Goal: Find contact information: Find contact information

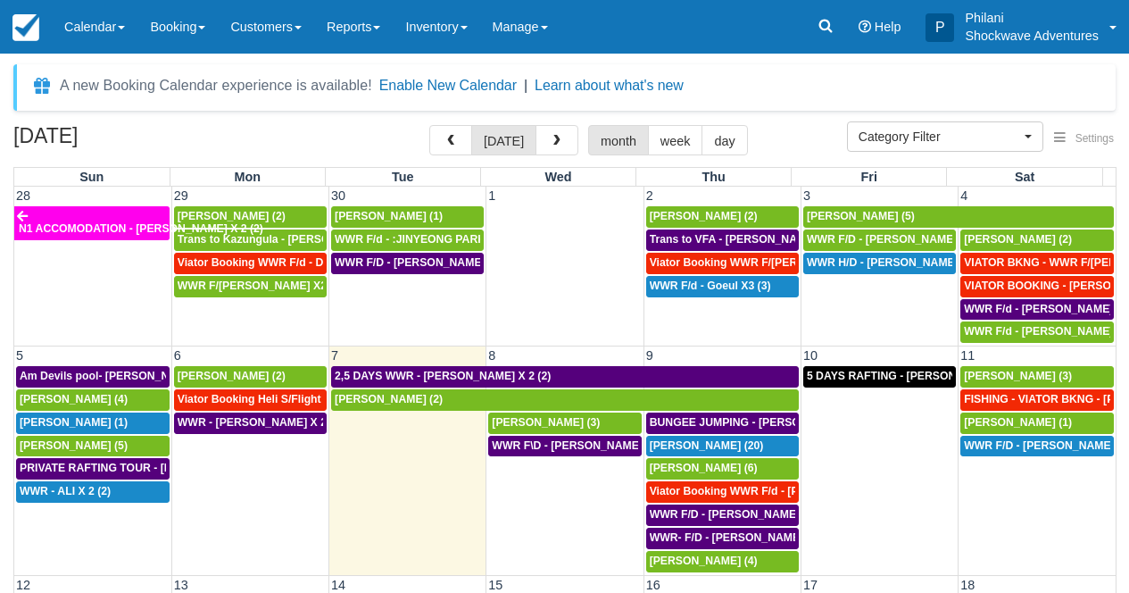
select select
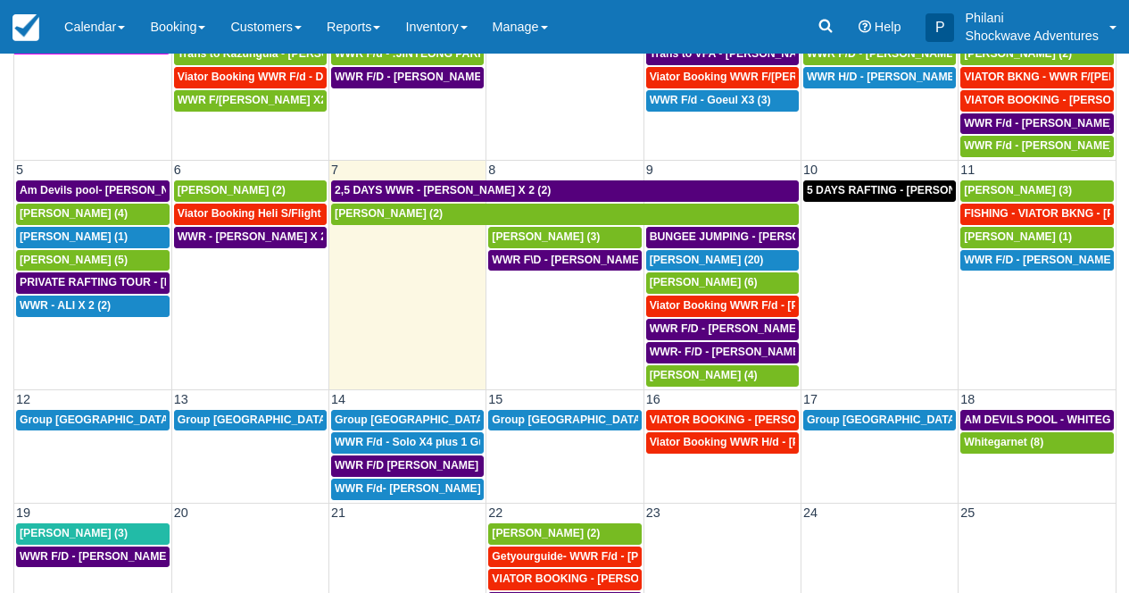
scroll to position [16, 0]
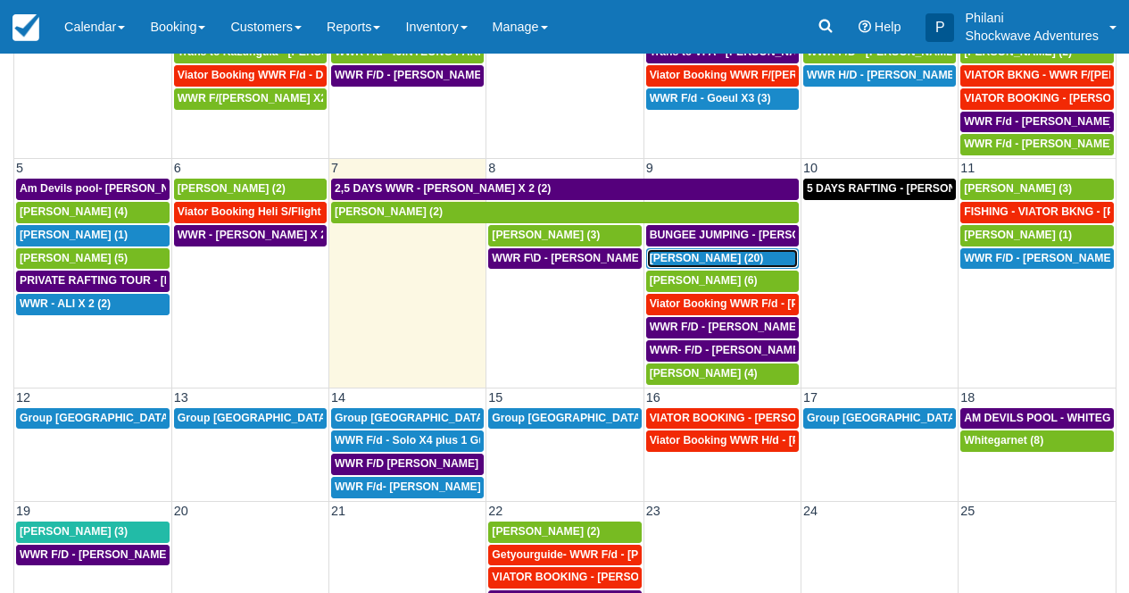
click at [748, 258] on span "Jan Adriaan Venter (20)" at bounding box center [707, 258] width 114 height 12
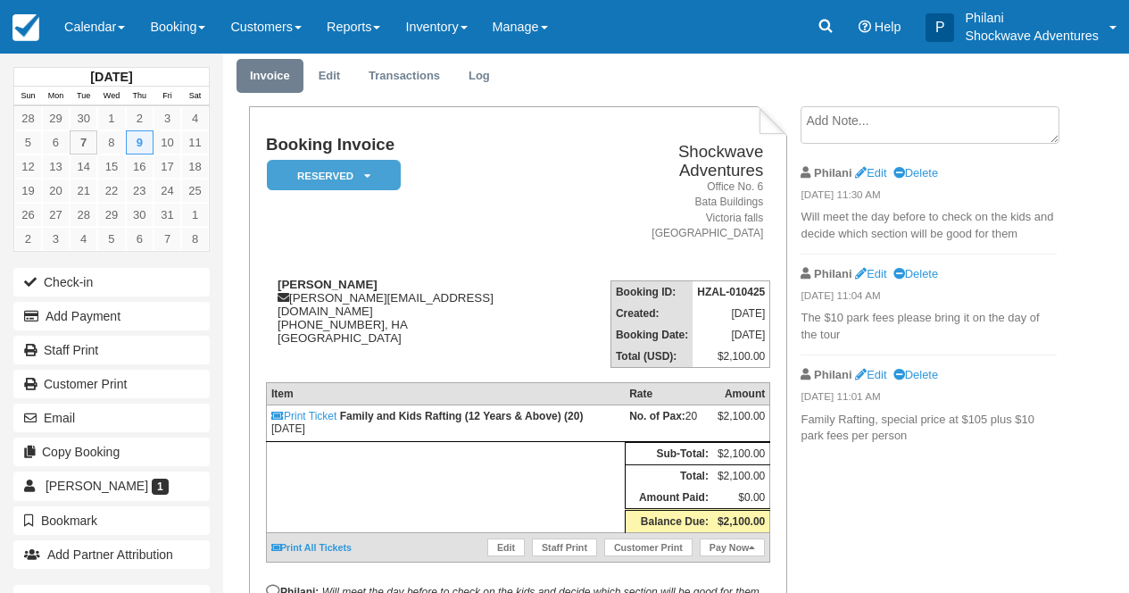
scroll to position [57, 0]
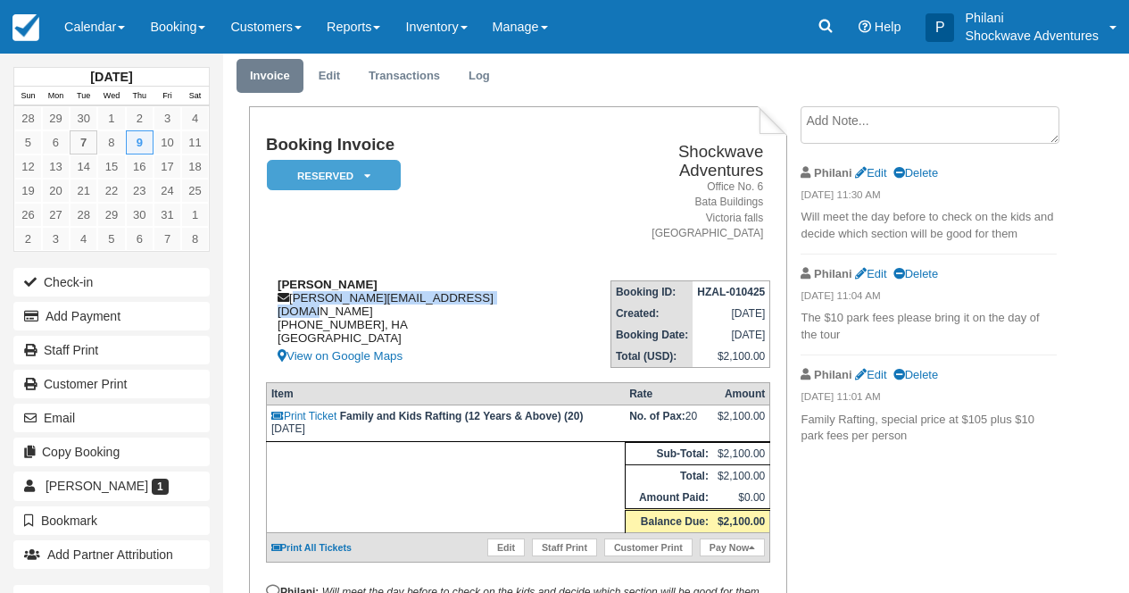
drag, startPoint x: 292, startPoint y: 281, endPoint x: 506, endPoint y: 279, distance: 214.3
click at [506, 279] on div "[PERSON_NAME] [PERSON_NAME][EMAIL_ADDRESS][DOMAIN_NAME] [PHONE_NUMBER], HA [GEO…" at bounding box center [425, 322] width 319 height 89
drag, startPoint x: 494, startPoint y: 285, endPoint x: 503, endPoint y: 289, distance: 10.8
click at [494, 285] on div "[PERSON_NAME] [PERSON_NAME][EMAIL_ADDRESS][DOMAIN_NAME] [PHONE_NUMBER], HA [GEO…" at bounding box center [425, 322] width 319 height 89
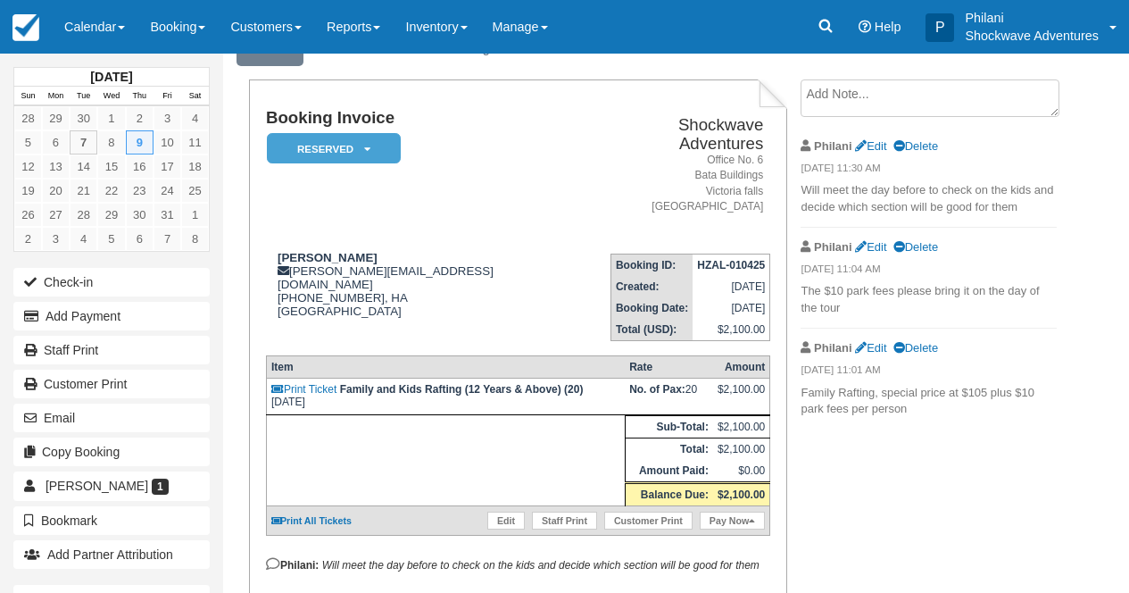
scroll to position [71, 0]
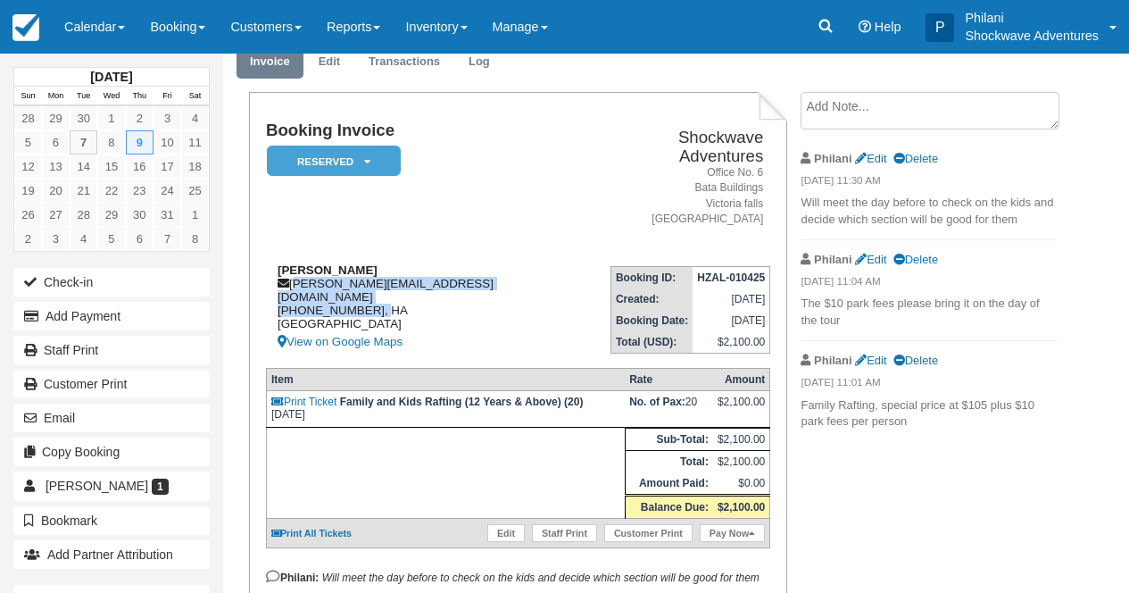
drag, startPoint x: 294, startPoint y: 264, endPoint x: 505, endPoint y: 279, distance: 212.1
click at [505, 279] on div "[PERSON_NAME] [PERSON_NAME][EMAIL_ADDRESS][DOMAIN_NAME] [PHONE_NUMBER], HA [GEO…" at bounding box center [425, 307] width 319 height 89
click at [454, 294] on div "[PERSON_NAME] [PERSON_NAME][EMAIL_ADDRESS][DOMAIN_NAME] [PHONE_NUMBER], HA [GEO…" at bounding box center [425, 307] width 319 height 89
drag, startPoint x: 295, startPoint y: 266, endPoint x: 482, endPoint y: 268, distance: 186.6
click at [482, 268] on div "[PERSON_NAME] [PERSON_NAME][EMAIL_ADDRESS][DOMAIN_NAME] [PHONE_NUMBER], HA [GEO…" at bounding box center [425, 307] width 319 height 89
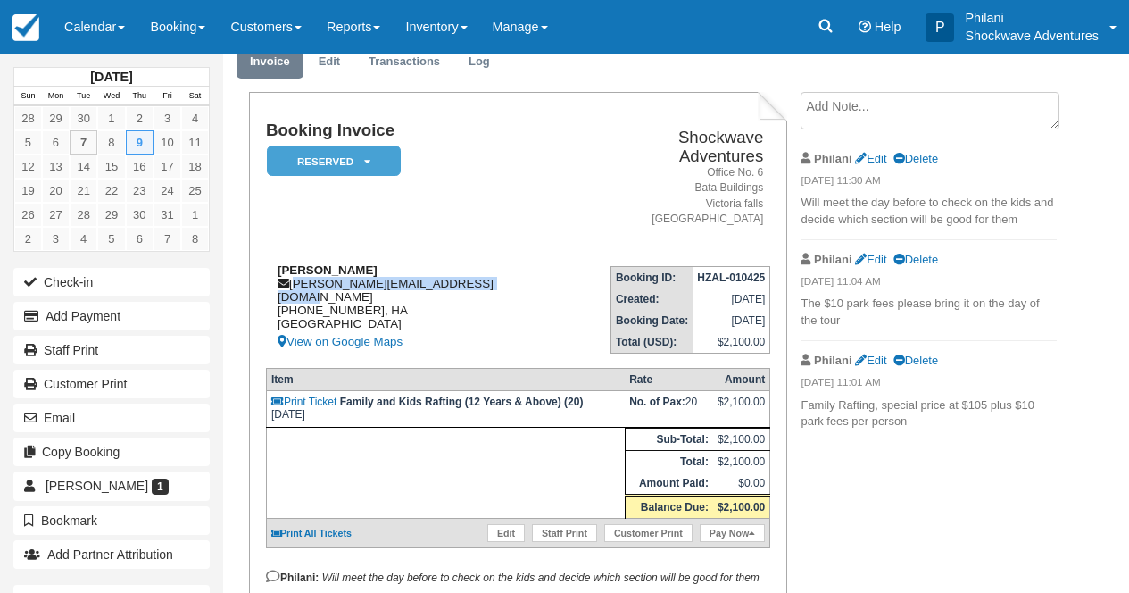
copy div "[PERSON_NAME][EMAIL_ADDRESS][DOMAIN_NAME]"
